Goal: Information Seeking & Learning: Learn about a topic

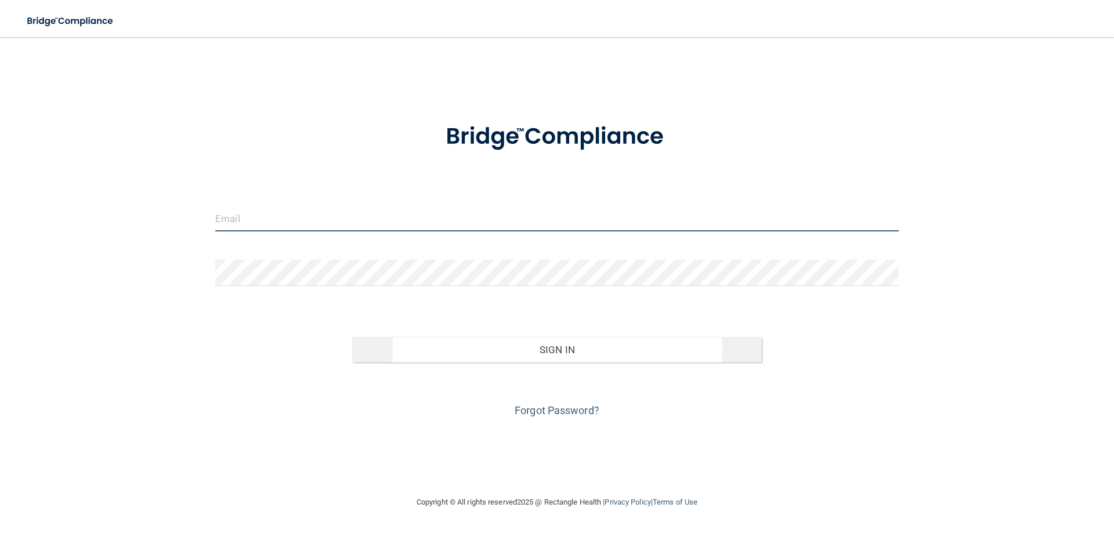
type input "[EMAIL_ADDRESS][DOMAIN_NAME]"
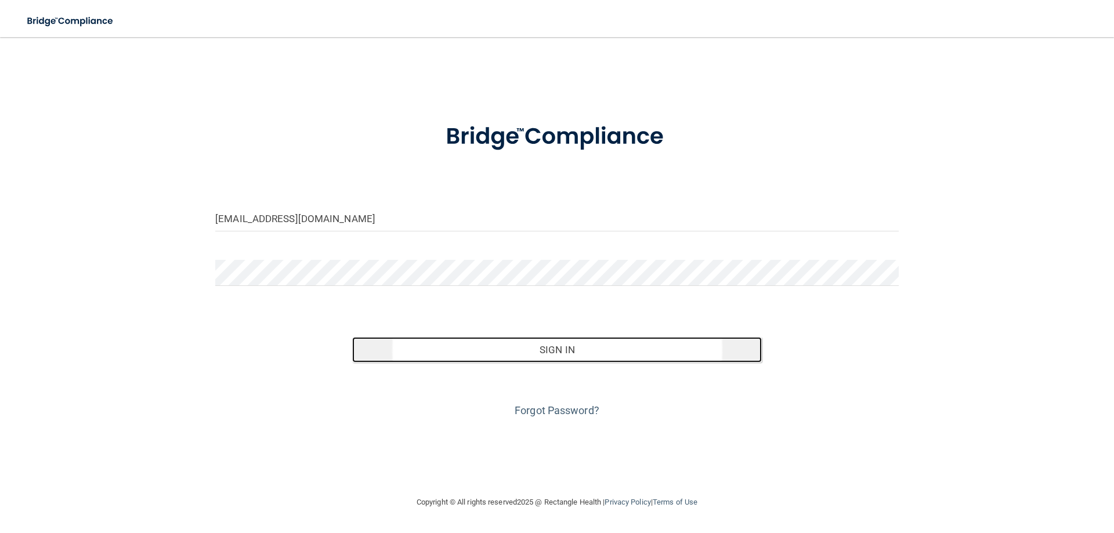
click at [540, 344] on button "Sign In" at bounding box center [557, 350] width 410 height 26
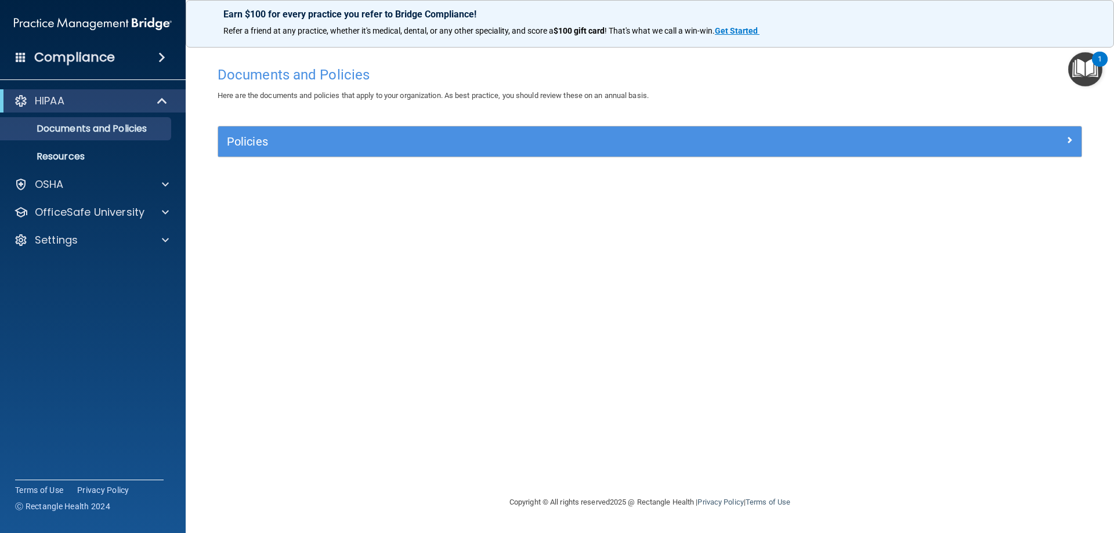
click at [158, 54] on span at bounding box center [161, 58] width 7 height 14
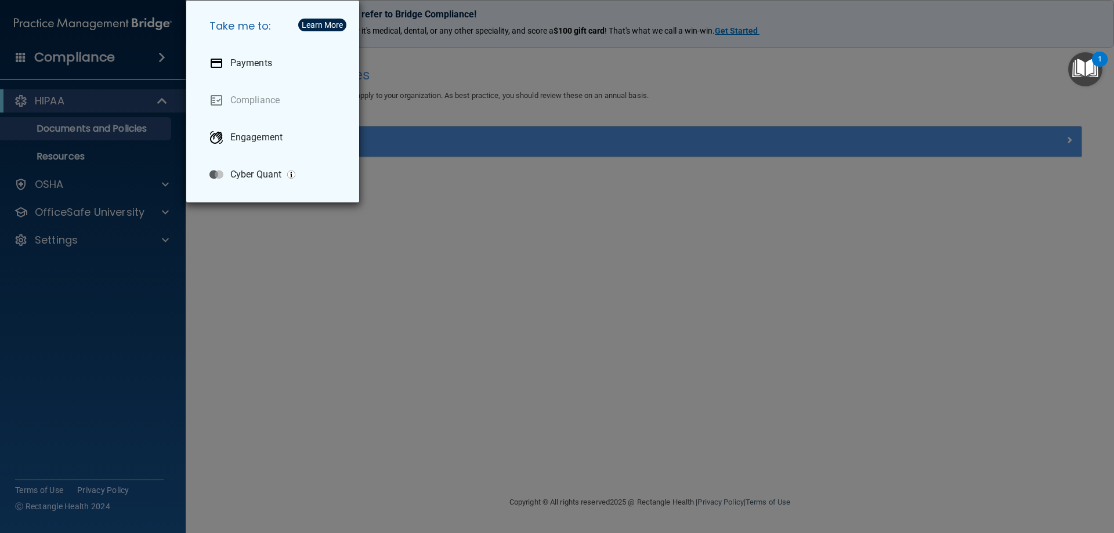
click at [157, 187] on div "Take me to: Payments Compliance Engagement Cyber Quant" at bounding box center [557, 266] width 1114 height 533
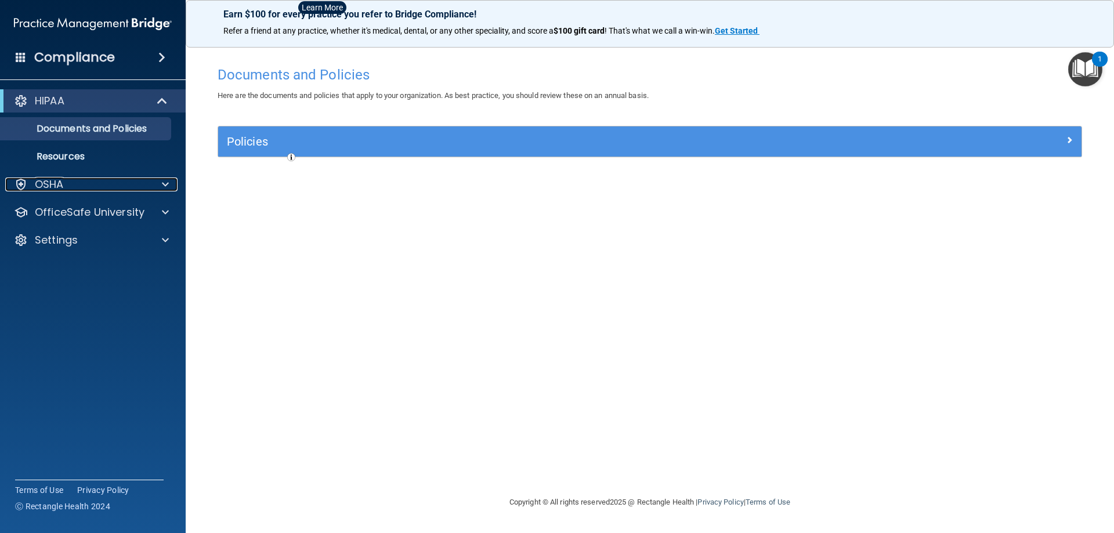
click at [171, 184] on div at bounding box center [163, 185] width 29 height 14
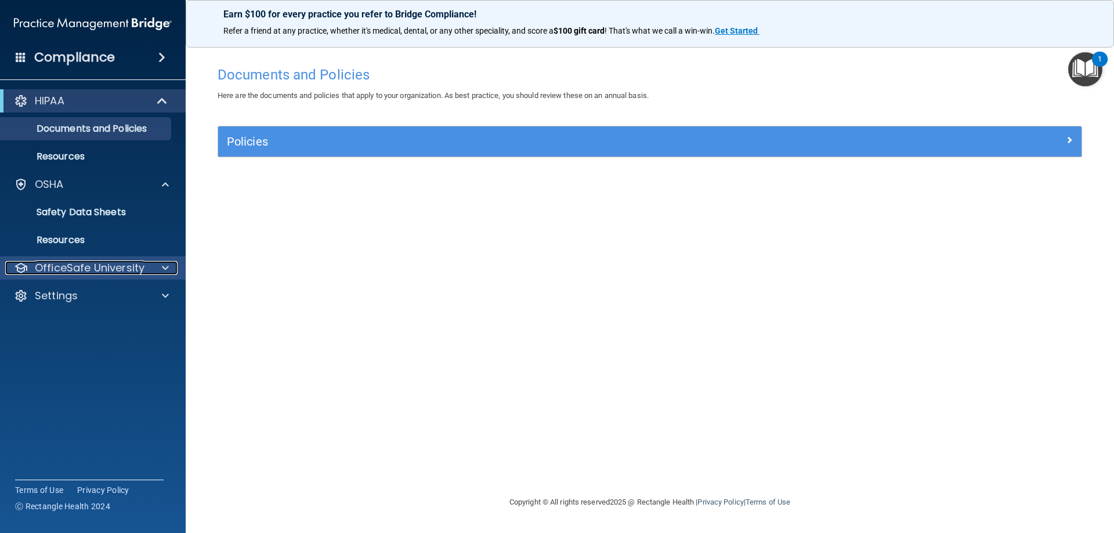
click at [151, 265] on div at bounding box center [163, 268] width 29 height 14
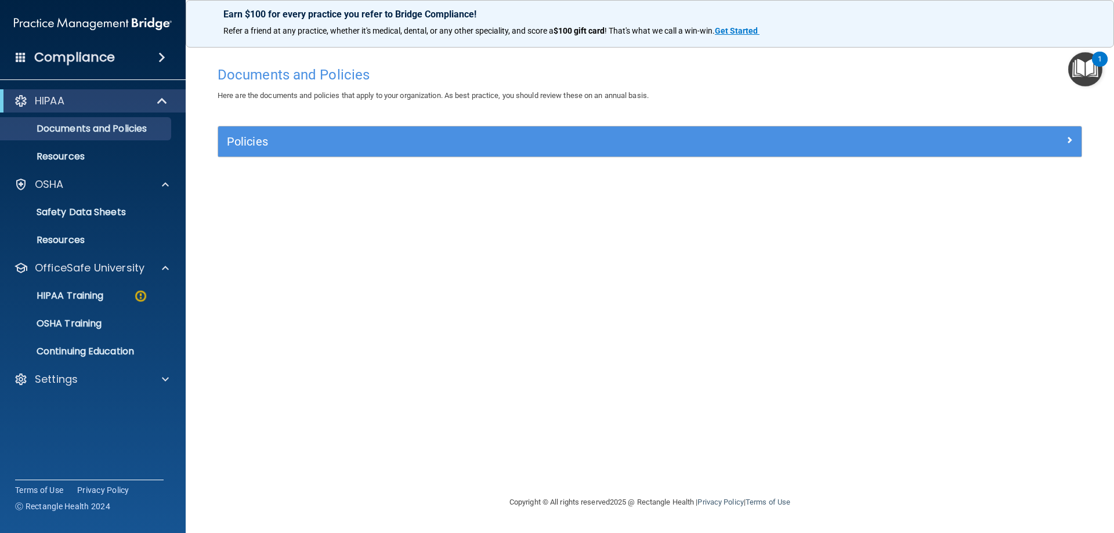
click at [149, 308] on ul "HIPAA Training OSHA Training Continuing Education" at bounding box center [93, 322] width 210 height 84
click at [140, 299] on img at bounding box center [141, 296] width 15 height 15
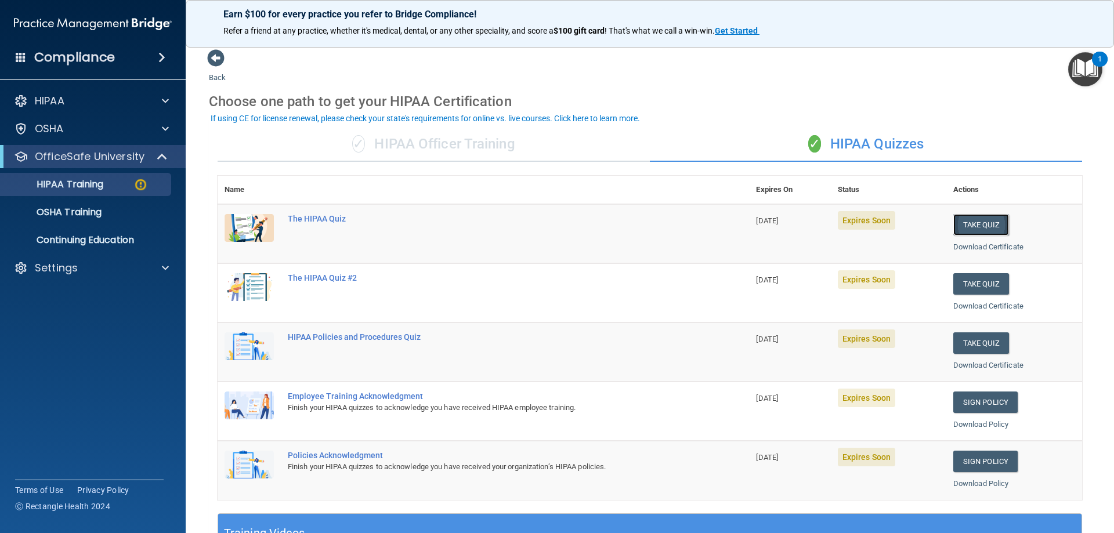
click at [990, 225] on button "Take Quiz" at bounding box center [982, 224] width 56 height 21
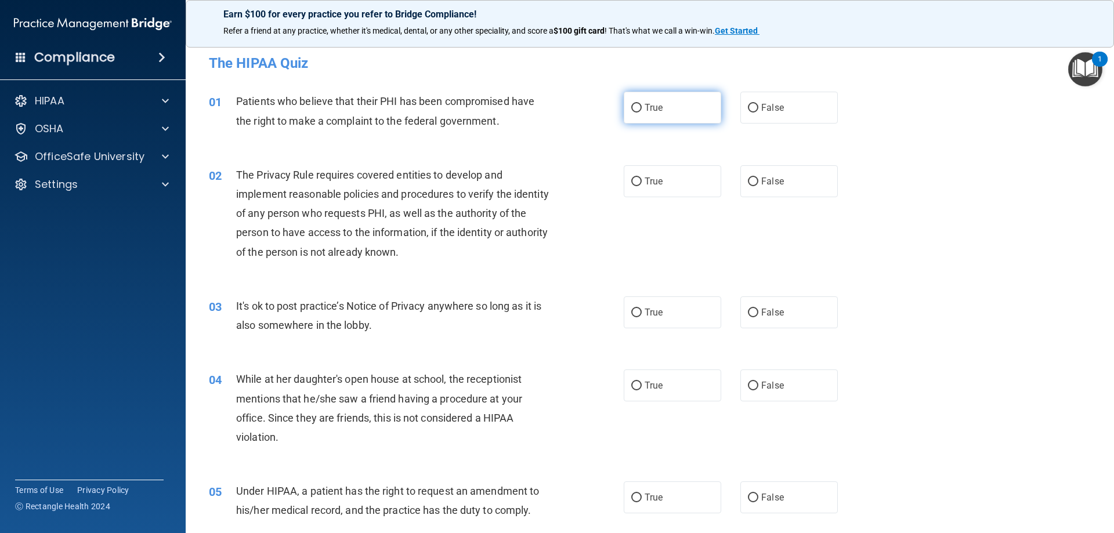
click at [648, 110] on span "True" at bounding box center [654, 107] width 18 height 11
click at [642, 110] on input "True" at bounding box center [637, 108] width 10 height 9
radio input "true"
